Goal: Information Seeking & Learning: Learn about a topic

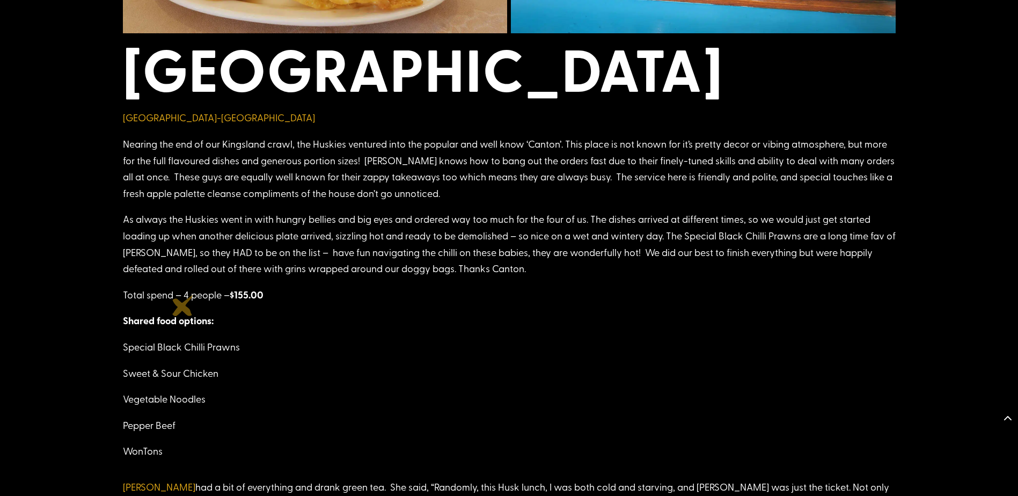
scroll to position [1074, 0]
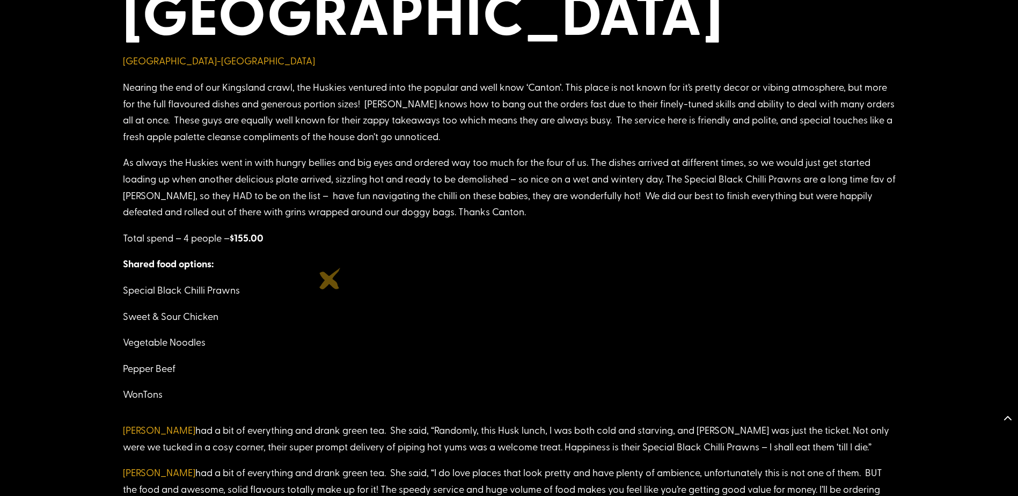
click at [330, 278] on p "Shared food options:" at bounding box center [509, 269] width 773 height 26
click at [166, 403] on p "WonTons" at bounding box center [509, 399] width 773 height 26
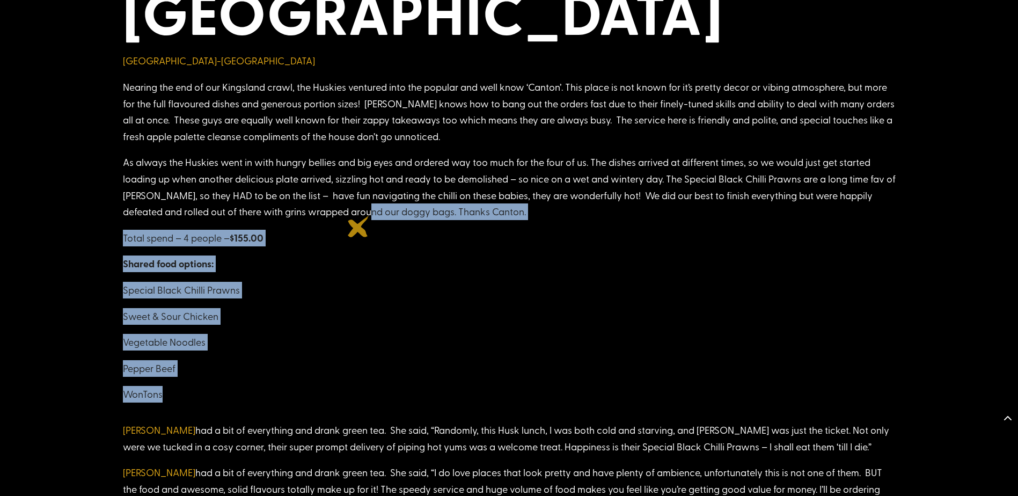
drag, startPoint x: 161, startPoint y: 390, endPoint x: 359, endPoint y: 227, distance: 256.3
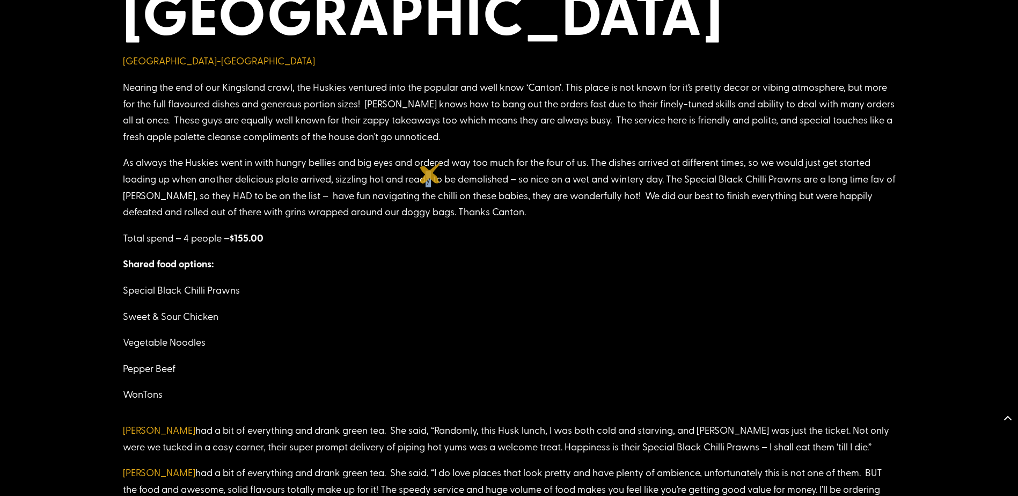
drag, startPoint x: 359, startPoint y: 227, endPoint x: 435, endPoint y: 172, distance: 93.9
click at [435, 172] on p "As always the Huskies went in with hungry bellies and big eyes and ordered way …" at bounding box center [509, 191] width 773 height 75
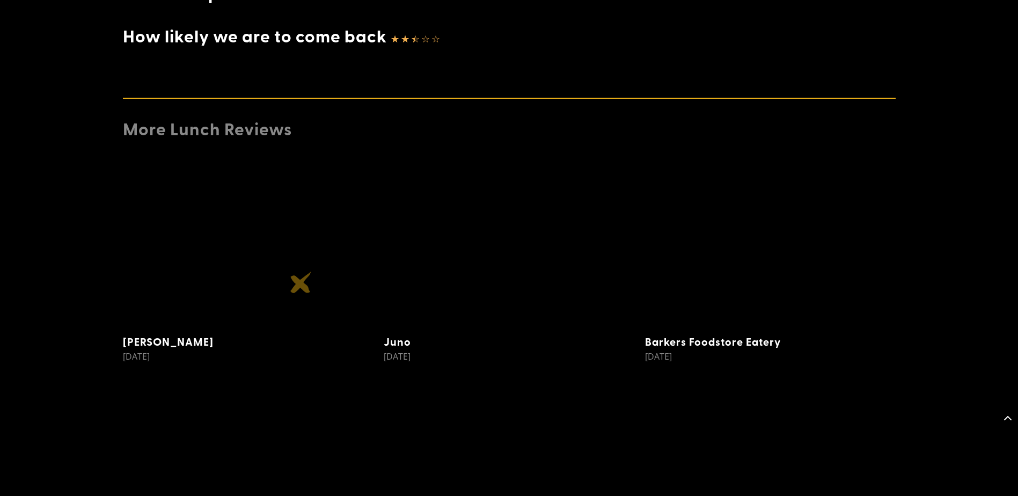
scroll to position [1847, 0]
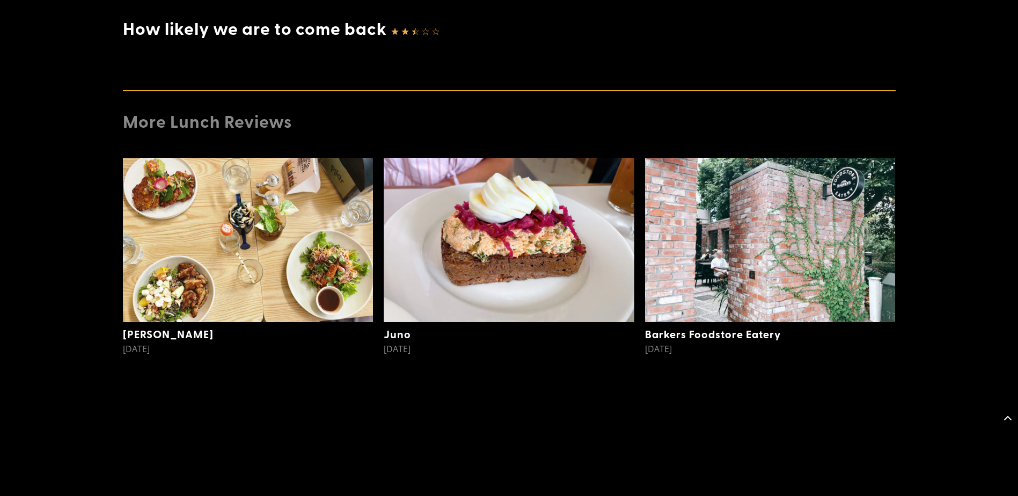
drag, startPoint x: 702, startPoint y: 162, endPoint x: 674, endPoint y: -56, distance: 219.3
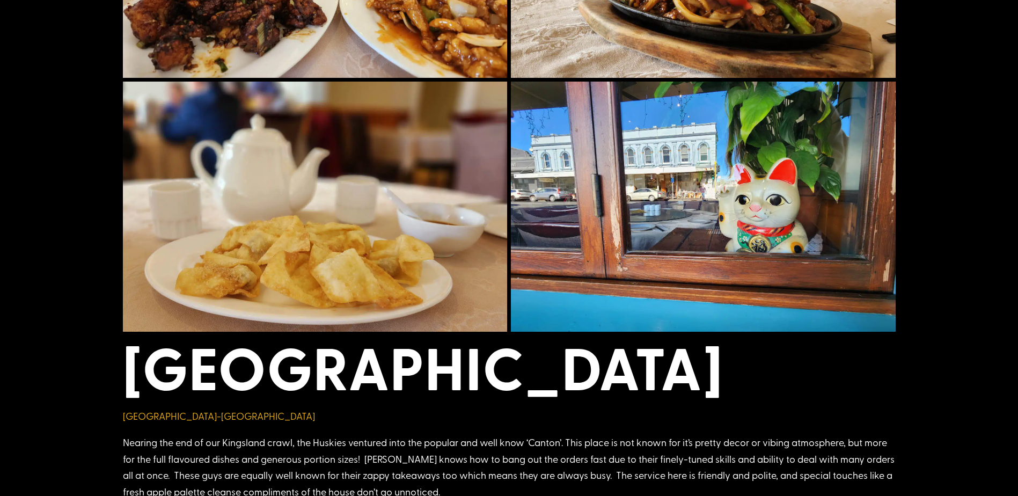
scroll to position [0, 0]
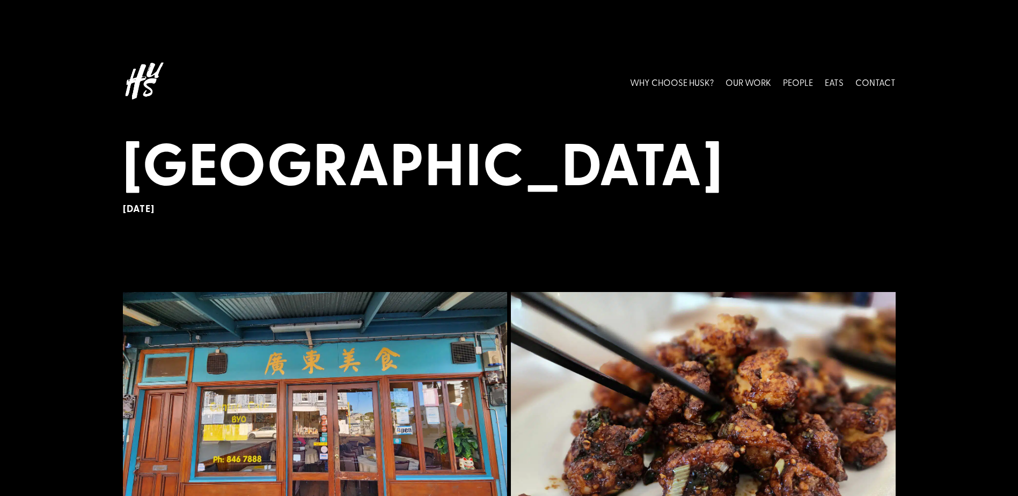
drag, startPoint x: 472, startPoint y: 159, endPoint x: 527, endPoint y: -55, distance: 221.0
click at [802, 78] on link "PEOPLE" at bounding box center [798, 82] width 30 height 48
click at [805, 78] on link "PEOPLE" at bounding box center [798, 82] width 30 height 48
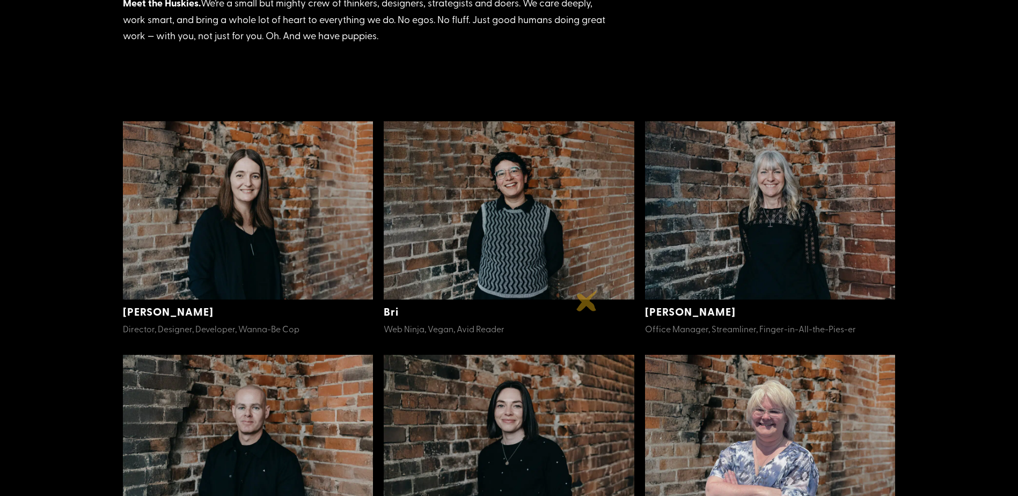
scroll to position [225, 0]
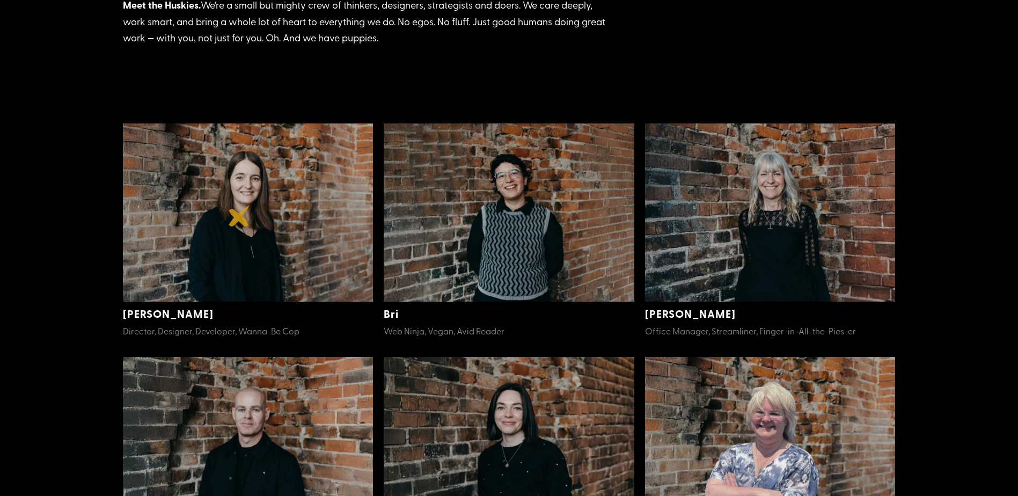
click at [239, 216] on img at bounding box center [248, 212] width 251 height 179
click at [256, 179] on img at bounding box center [248, 212] width 251 height 179
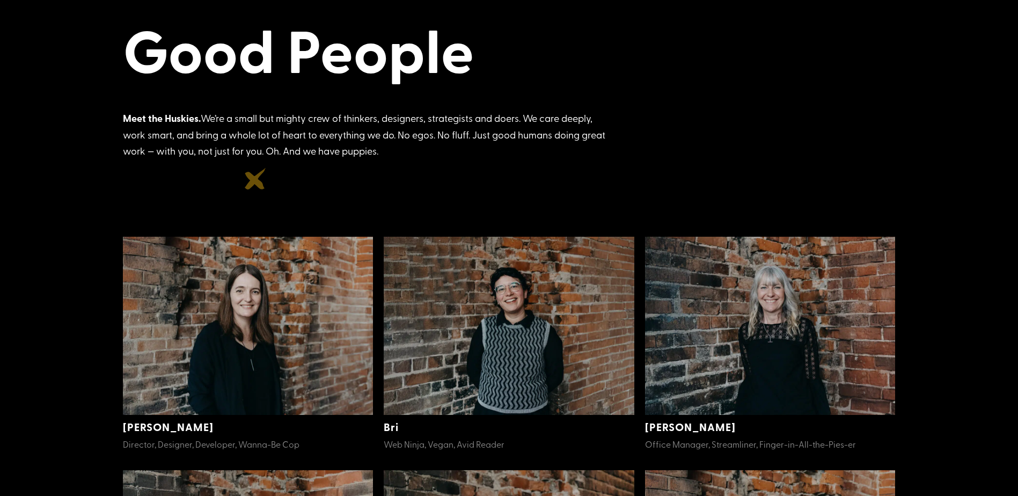
scroll to position [98, 0]
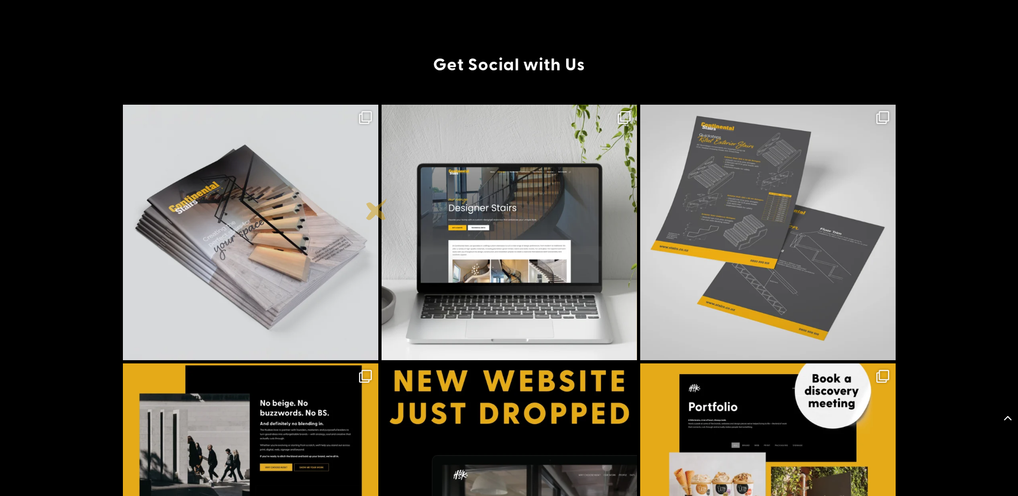
scroll to position [2180, 0]
